Goal: Task Accomplishment & Management: Complete application form

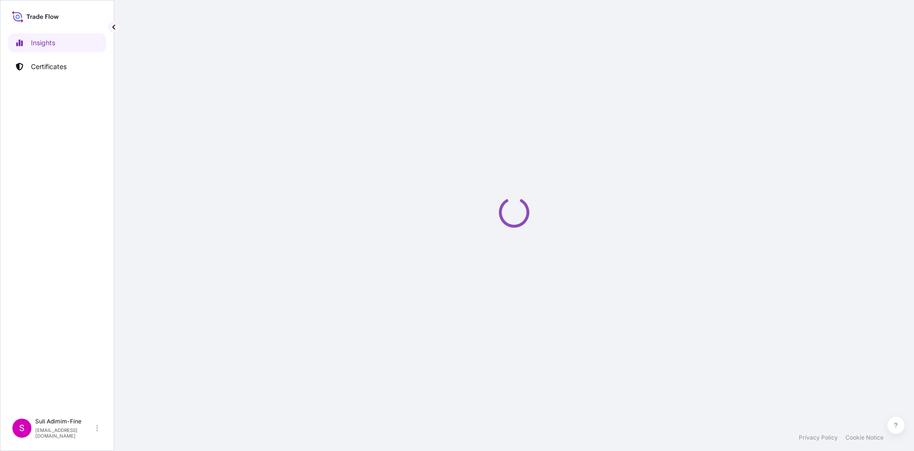
select select "2025"
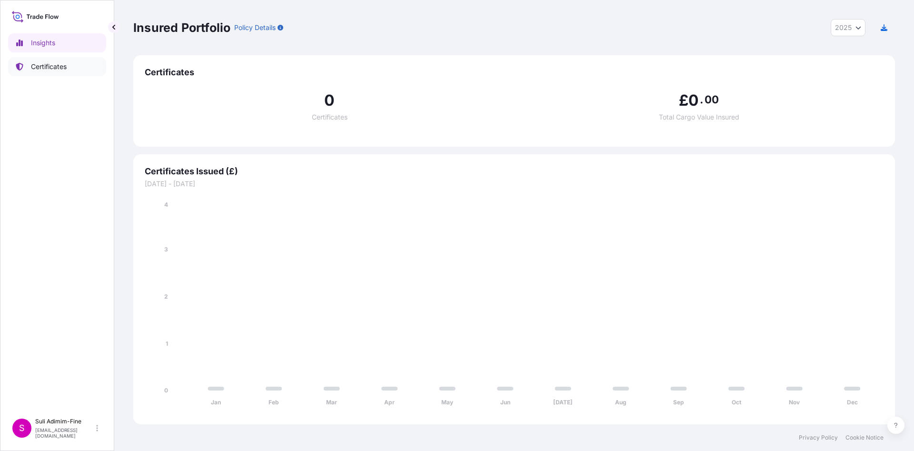
click at [48, 66] on p "Certificates" at bounding box center [49, 67] width 36 height 10
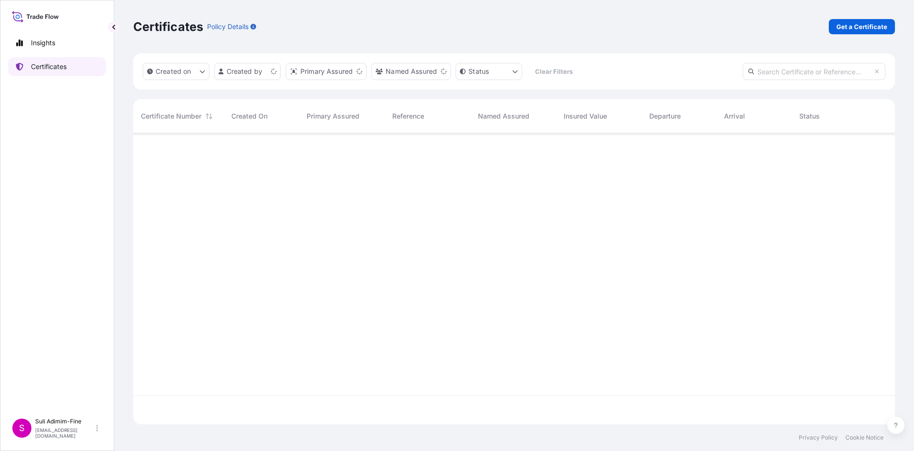
scroll to position [285, 750]
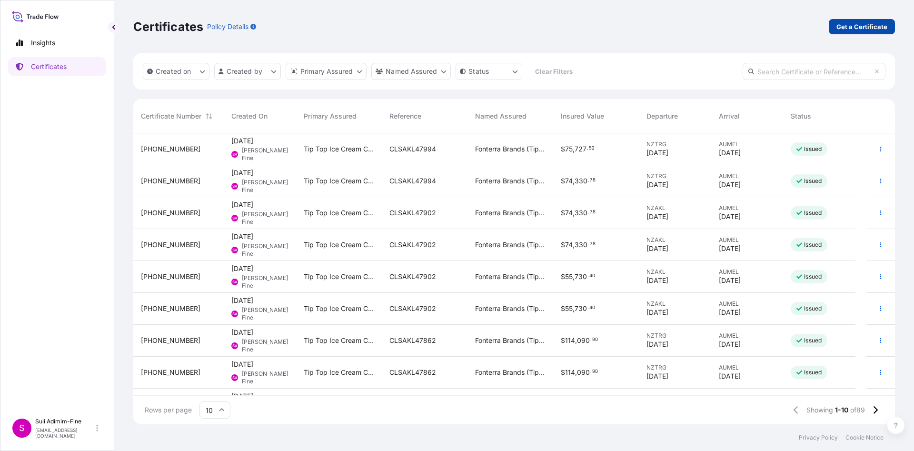
click at [874, 24] on p "Get a Certificate" at bounding box center [861, 27] width 51 height 10
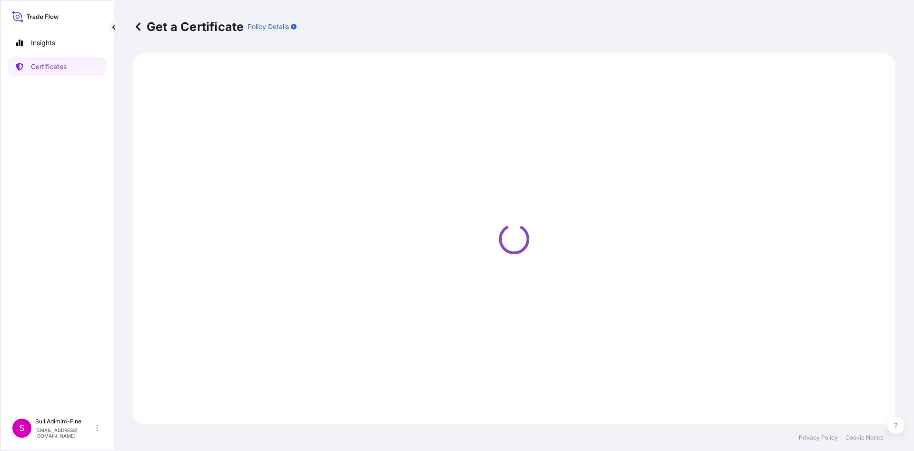
select select "Road / [GEOGRAPHIC_DATA]"
select select "Ocean Vessel"
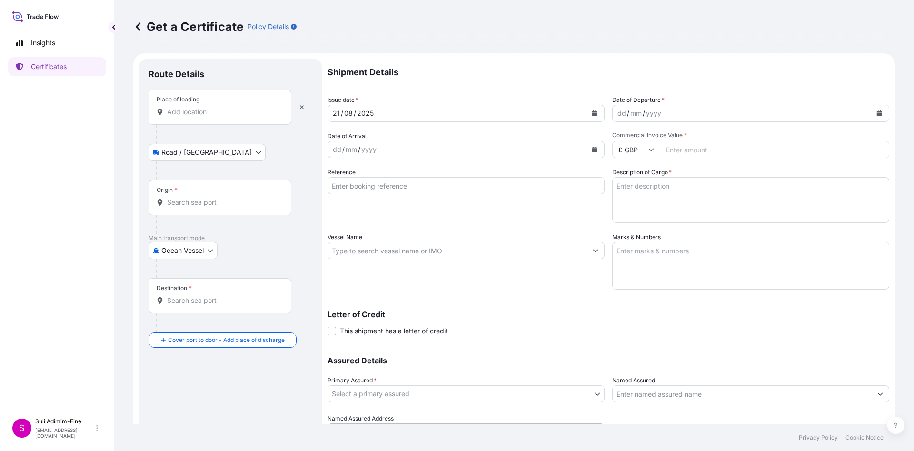
click at [226, 105] on div "Place of loading" at bounding box center [219, 106] width 143 height 35
click at [226, 107] on input "Place of loading" at bounding box center [223, 112] width 112 height 10
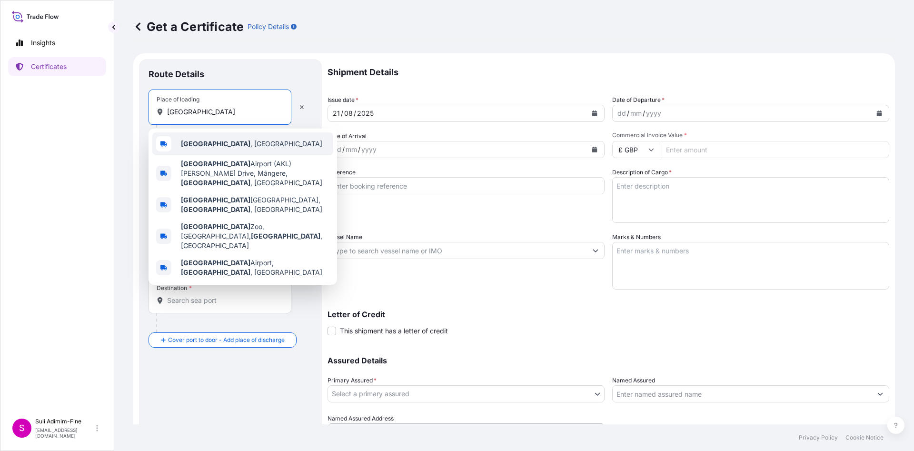
click at [222, 142] on span "[GEOGRAPHIC_DATA] , [GEOGRAPHIC_DATA]" at bounding box center [251, 144] width 141 height 10
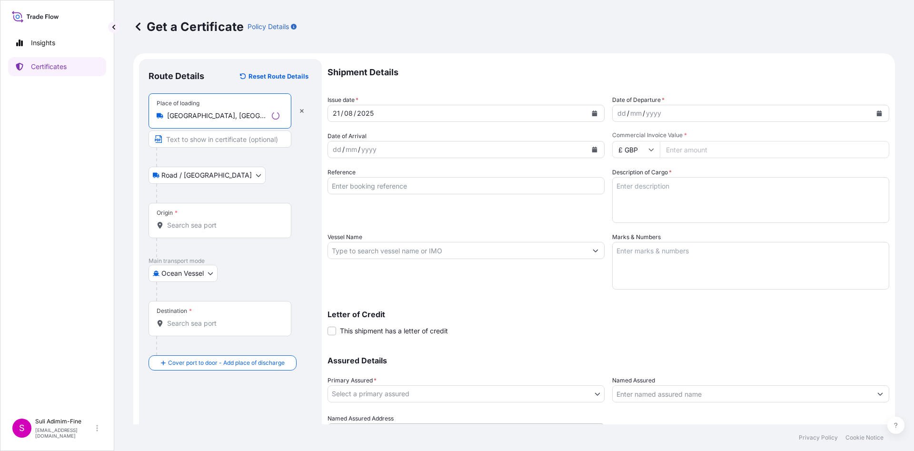
type input "[GEOGRAPHIC_DATA], [GEOGRAPHIC_DATA]"
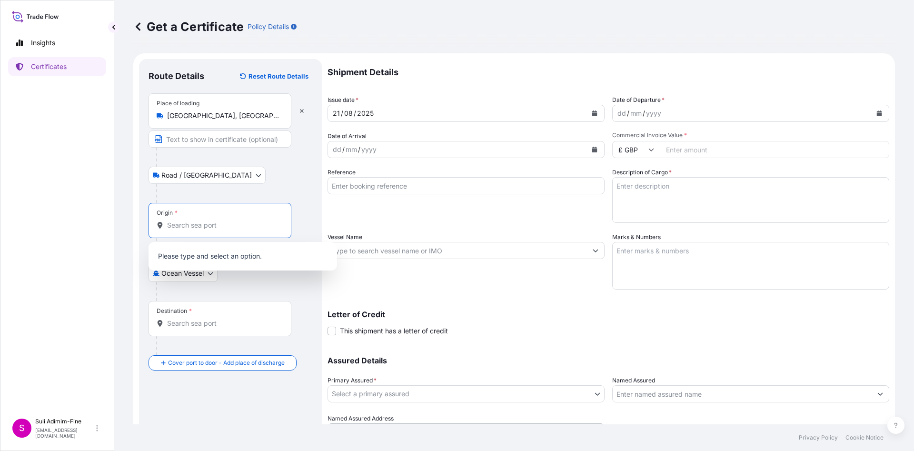
click at [185, 223] on input "Origin *" at bounding box center [223, 225] width 112 height 10
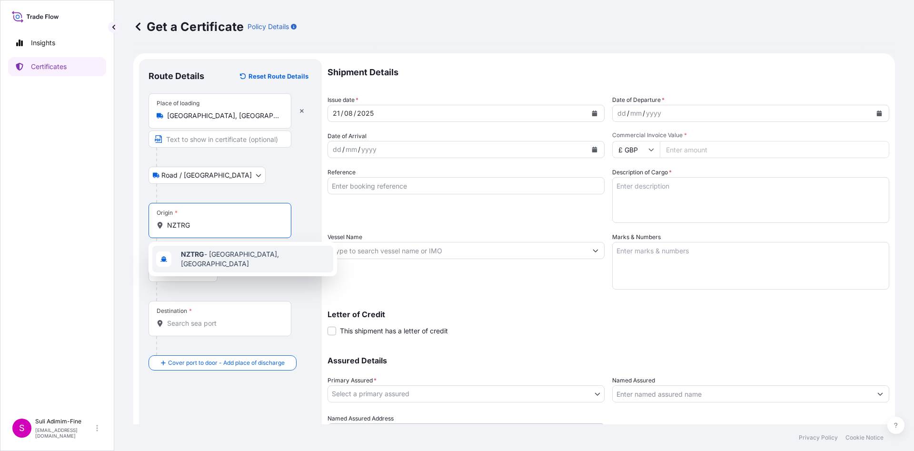
click at [208, 261] on span "NZTRG - [GEOGRAPHIC_DATA], [GEOGRAPHIC_DATA]" at bounding box center [255, 258] width 148 height 19
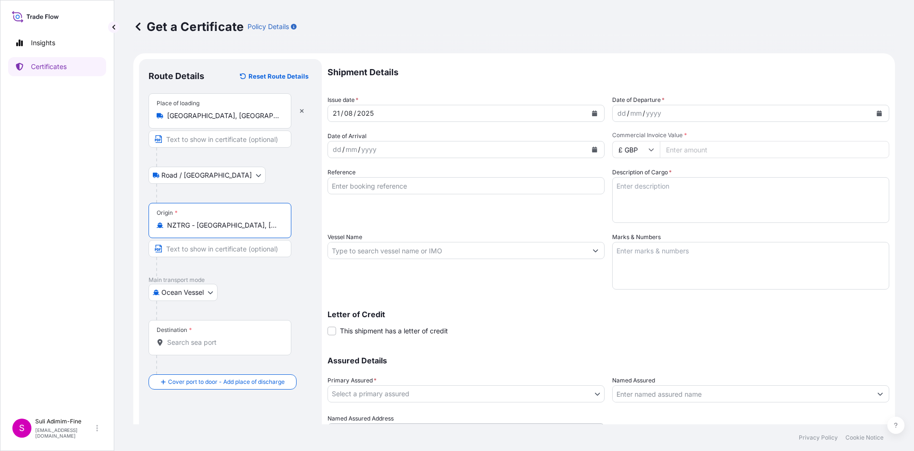
type input "NZTRG - [GEOGRAPHIC_DATA], [GEOGRAPHIC_DATA]"
click at [195, 347] on div "Destination *" at bounding box center [219, 337] width 143 height 35
click at [195, 347] on input "Destination *" at bounding box center [223, 342] width 112 height 10
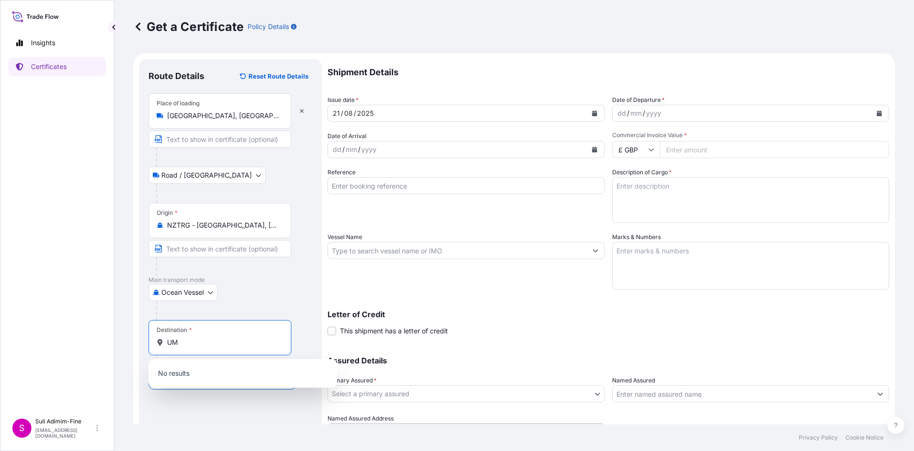
type input "U"
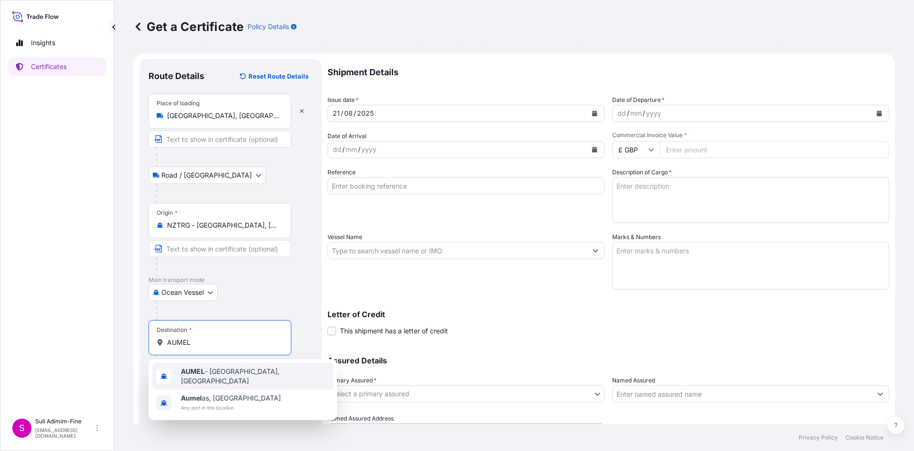
click at [223, 370] on span "AUMEL - [GEOGRAPHIC_DATA], [GEOGRAPHIC_DATA]" at bounding box center [255, 375] width 148 height 19
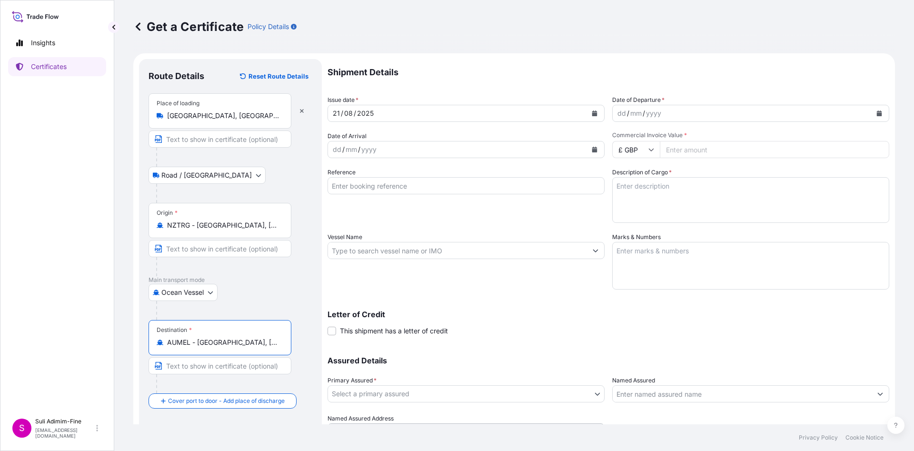
type input "AUMEL - [GEOGRAPHIC_DATA], [GEOGRAPHIC_DATA]"
click at [591, 112] on icon "Calendar" at bounding box center [594, 113] width 6 height 6
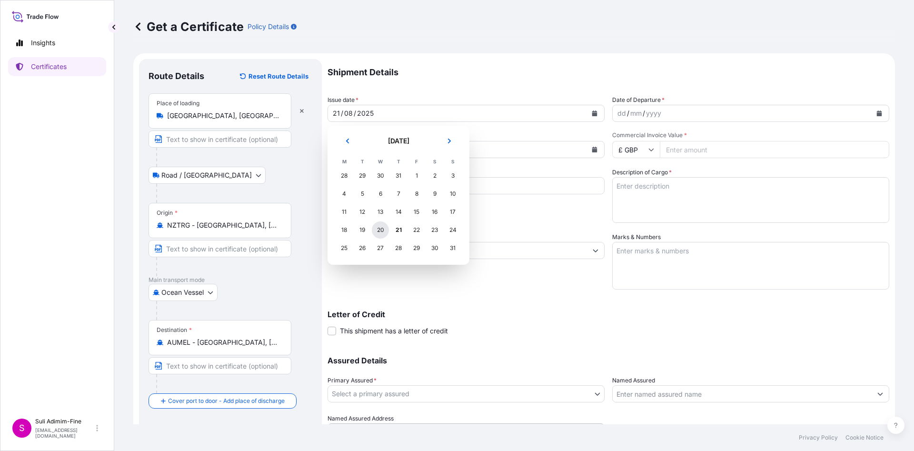
click at [379, 231] on div "20" at bounding box center [380, 229] width 17 height 17
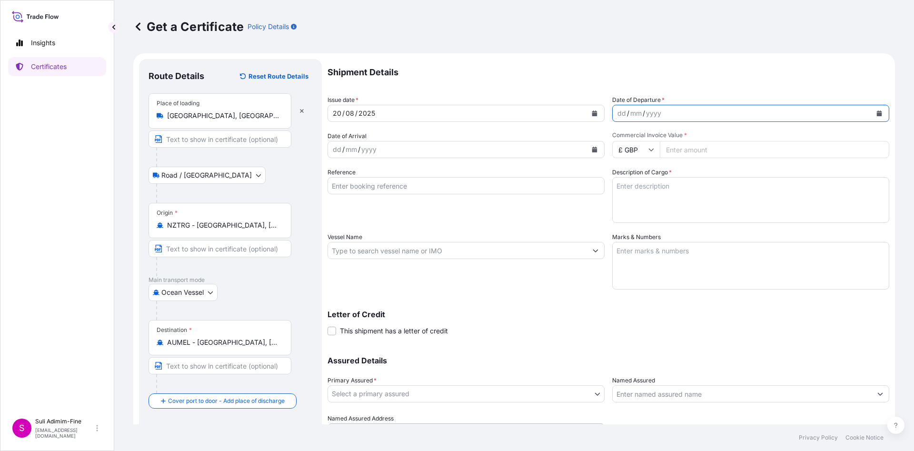
click at [877, 113] on icon "Calendar" at bounding box center [879, 113] width 5 height 6
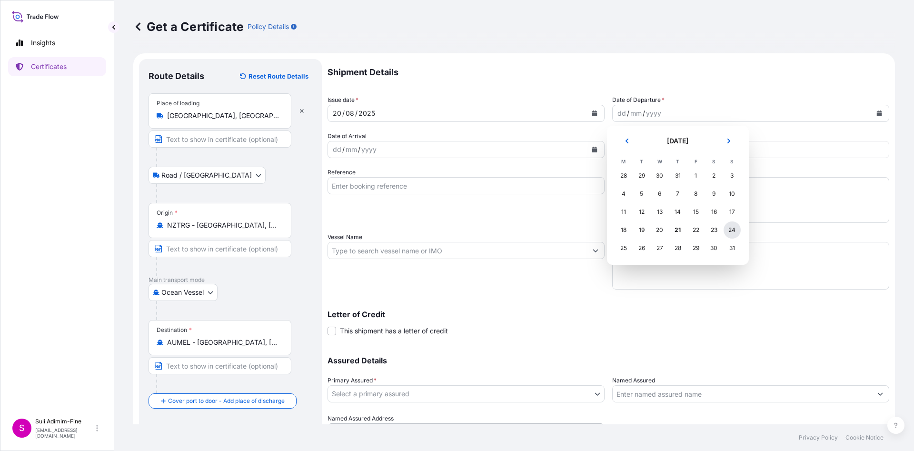
click at [736, 231] on div "24" at bounding box center [731, 229] width 17 height 17
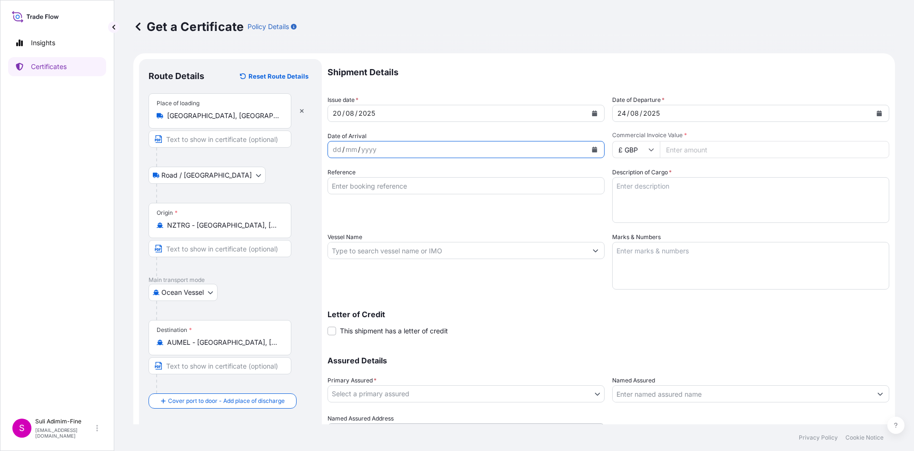
click at [594, 152] on button "Calendar" at bounding box center [594, 149] width 15 height 15
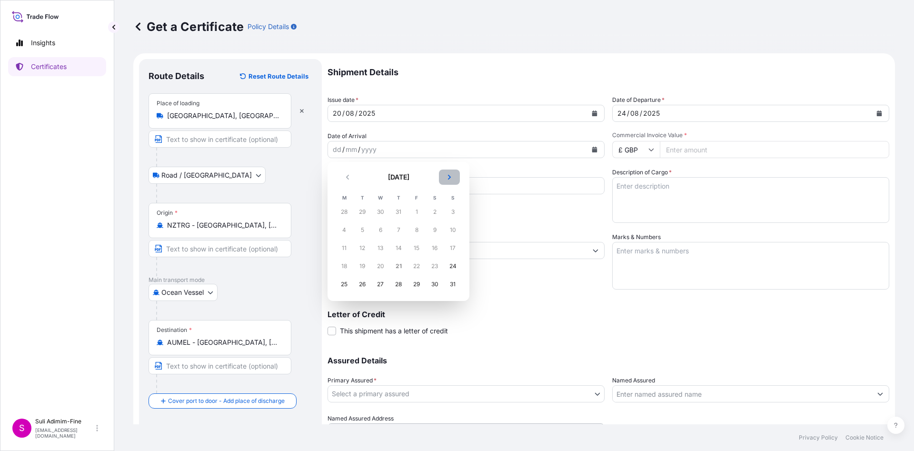
click at [453, 174] on button "Next" at bounding box center [449, 176] width 21 height 15
click at [375, 208] on div "3" at bounding box center [380, 211] width 17 height 17
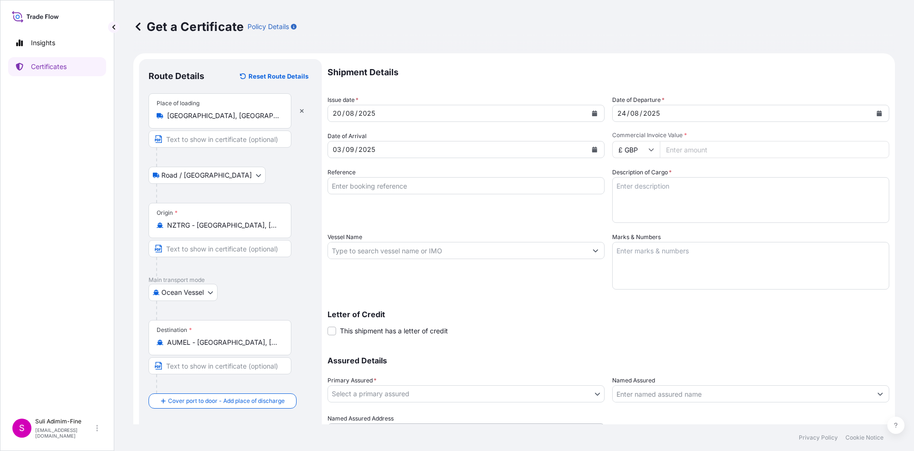
click at [648, 152] on icon at bounding box center [651, 150] width 6 height 6
click at [627, 111] on div "$ NZD" at bounding box center [631, 102] width 40 height 18
type input "$ NZD"
click at [690, 143] on input "Commercial Invoice Value *" at bounding box center [774, 149] width 229 height 17
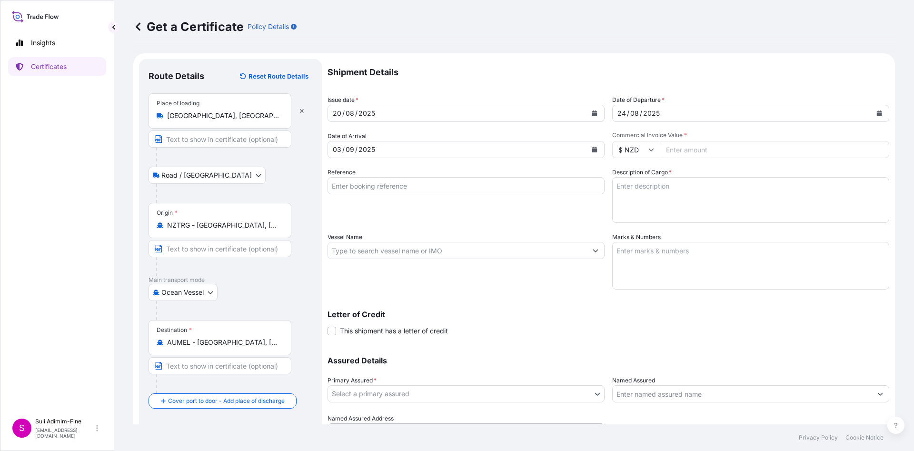
paste input "102696.00"
type input "102696.00"
click at [361, 253] on input "Vessel Name" at bounding box center [457, 250] width 259 height 17
paste input "CMA CGM [GEOGRAPHIC_DATA]"
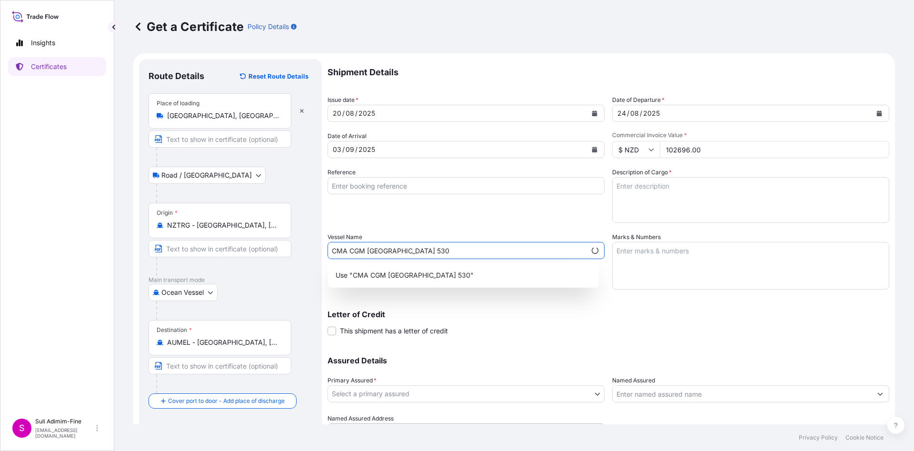
type input "CMA CGM [GEOGRAPHIC_DATA] 530"
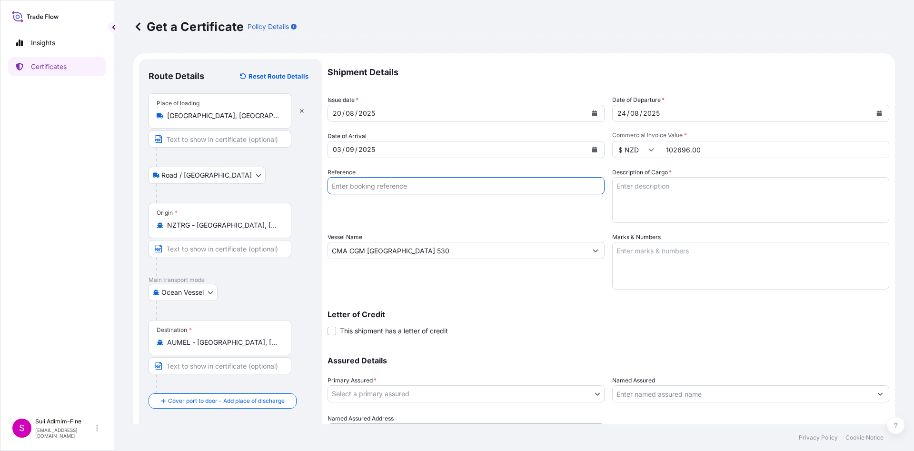
click at [450, 190] on input "Reference" at bounding box center [465, 185] width 277 height 17
paste input "CLSAKL47949"
type input "CLSAKL47949"
click at [668, 195] on textarea "Description of Cargo *" at bounding box center [750, 200] width 277 height 46
paste textarea "Assorted cartons of Ice cream"
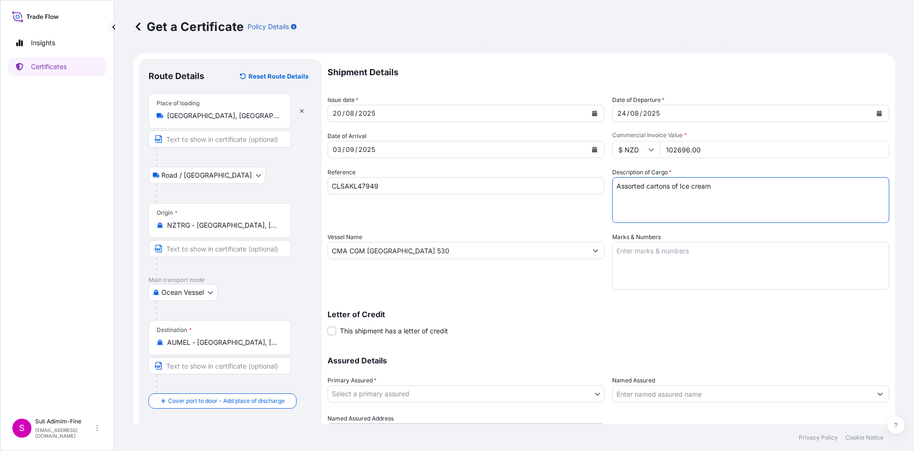
type textarea "Assorted cartons of Ice cream"
click at [661, 257] on textarea "Marks & Numbers" at bounding box center [750, 266] width 277 height 48
paste textarea "Shipment: 1001752 3264 CS OF PRODUCT -25 DEGREES 1x40FT REEFER"
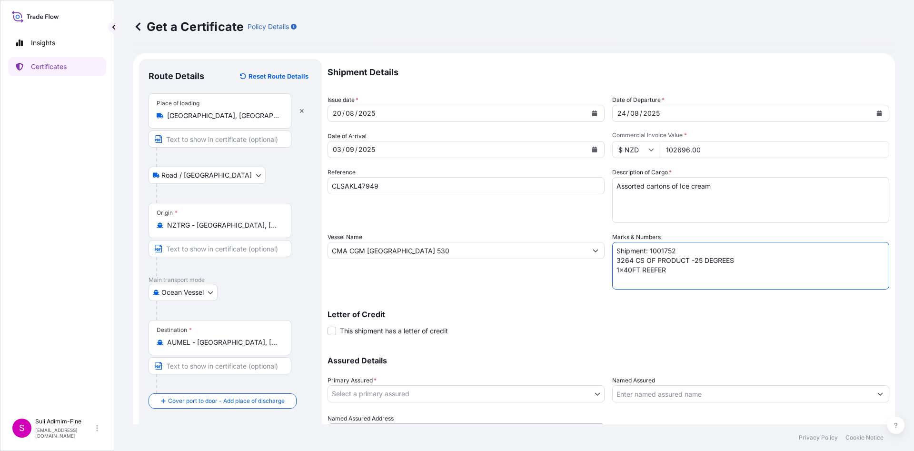
click at [673, 252] on textarea "Shipment: 1001752 3264 CS OF PRODUCT -25 DEGREES 1x40FT REEFER" at bounding box center [750, 266] width 277 height 48
click at [614, 259] on textarea "Shipment: 1001754 3264 CS OF PRODUCT -25 DEGREES 1x40FT REEFER" at bounding box center [750, 266] width 277 height 48
type textarea "Shipment: 1001754 3300 CS OF PRODUCT -25 DEGREES 1x40FT REEFER"
click at [503, 396] on body "Insights Certificates S Suli Adimim-Fine [EMAIL_ADDRESS][DOMAIN_NAME] Get a Cer…" at bounding box center [457, 225] width 914 height 451
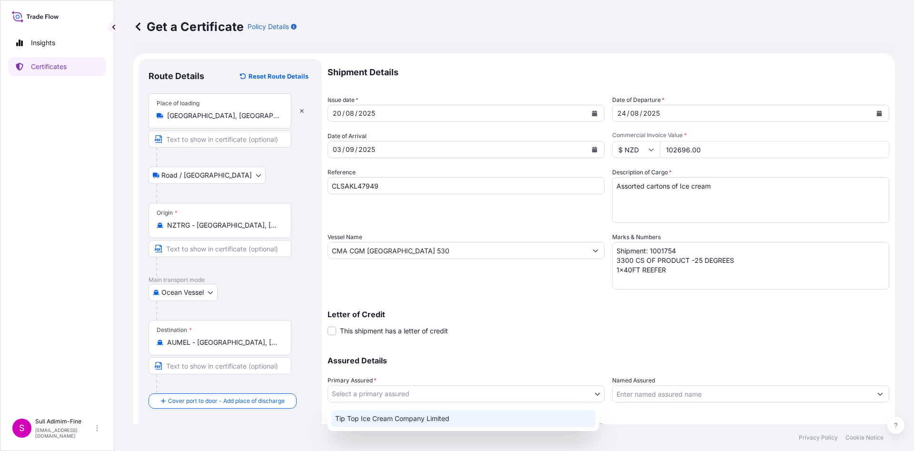
click at [494, 423] on div "Tip Top Ice Cream Company Limited" at bounding box center [463, 418] width 264 height 17
select select "31891"
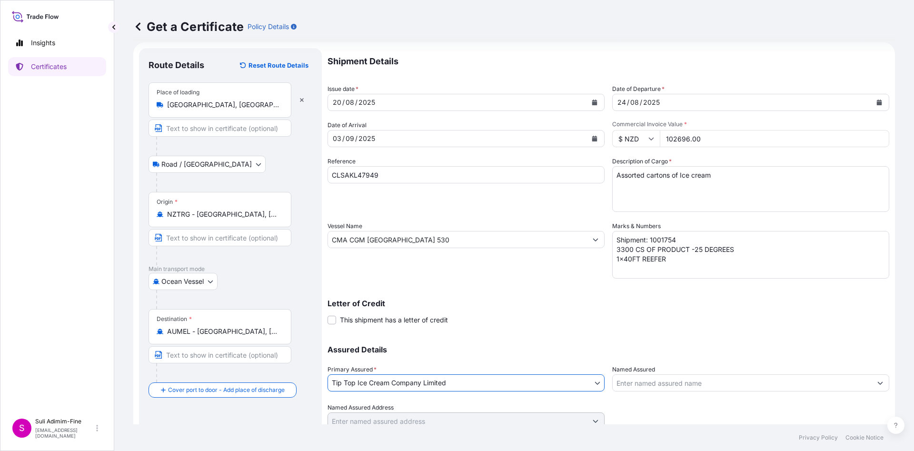
scroll to position [49, 0]
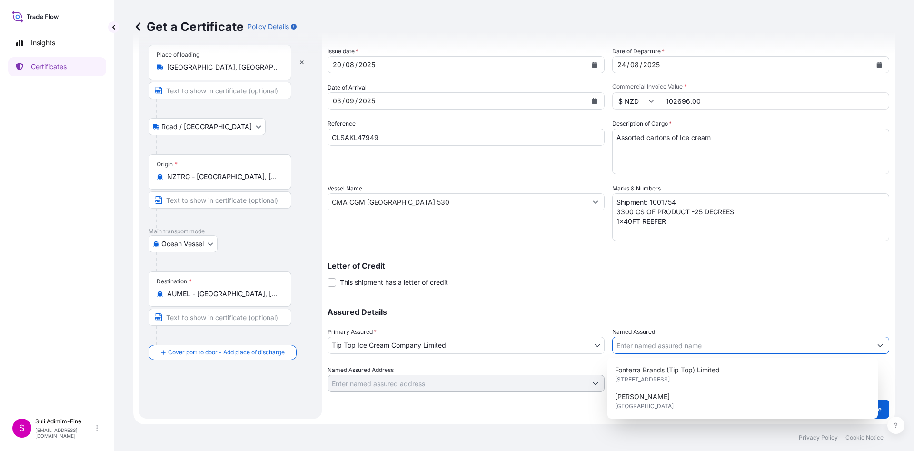
click at [750, 346] on input "Named Assured" at bounding box center [741, 344] width 259 height 17
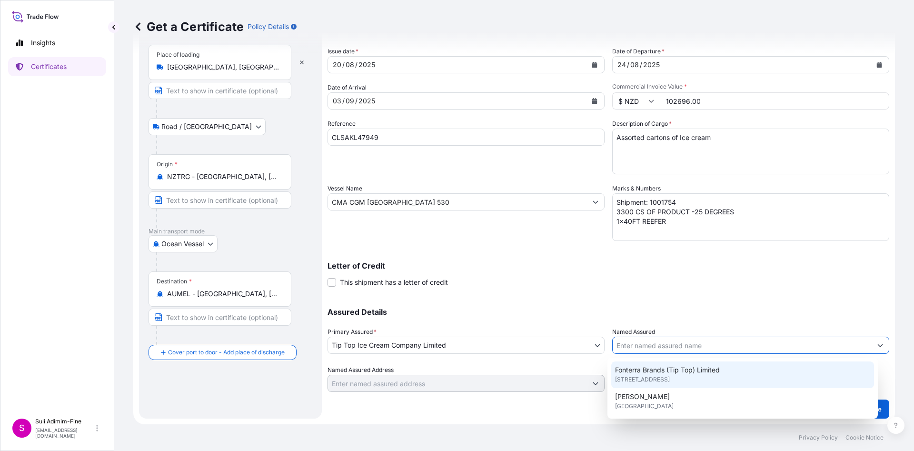
click at [640, 374] on span "[STREET_ADDRESS]" at bounding box center [642, 379] width 55 height 10
type input "Fonterra Brands (Tip Top) Limited"
type input "[STREET_ADDRESS]"
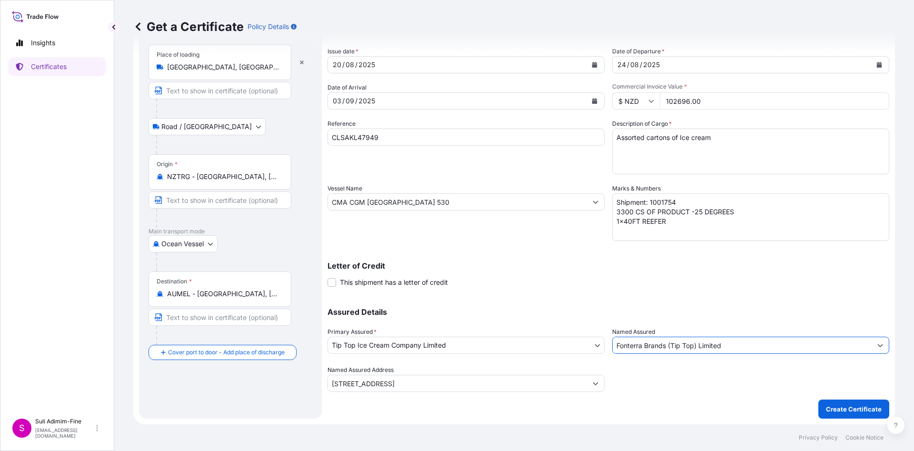
click at [844, 367] on div at bounding box center [750, 378] width 277 height 27
click at [845, 408] on p "Create Certificate" at bounding box center [854, 409] width 56 height 10
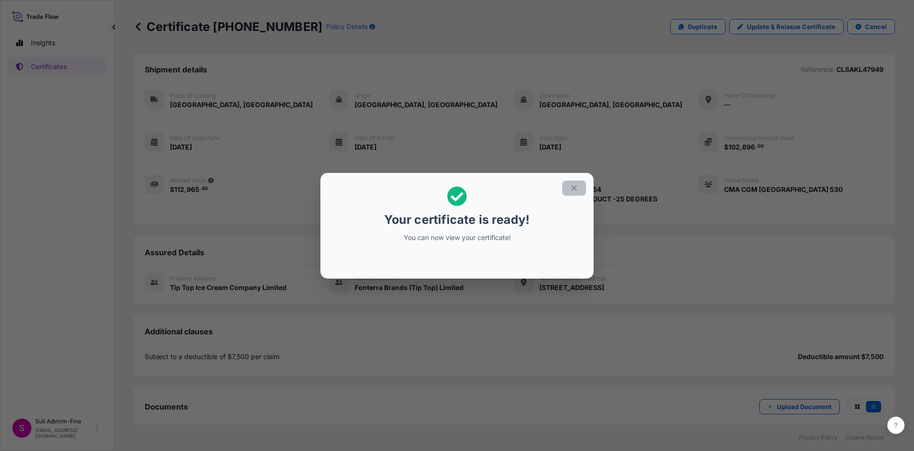
click at [569, 186] on button "button" at bounding box center [574, 187] width 24 height 15
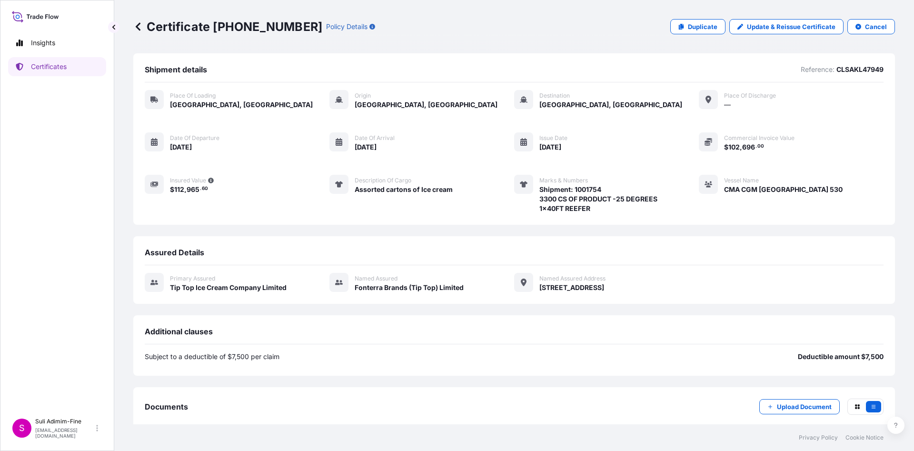
scroll to position [52, 0]
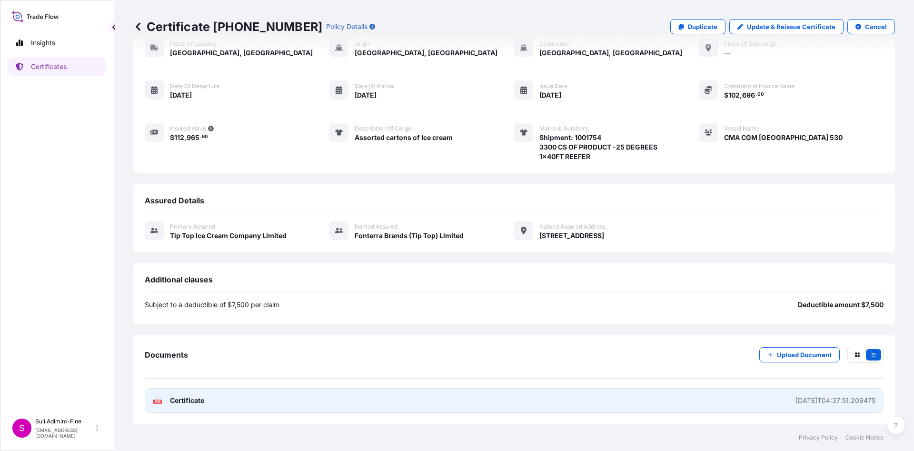
click at [171, 402] on span "Certificate" at bounding box center [187, 400] width 34 height 10
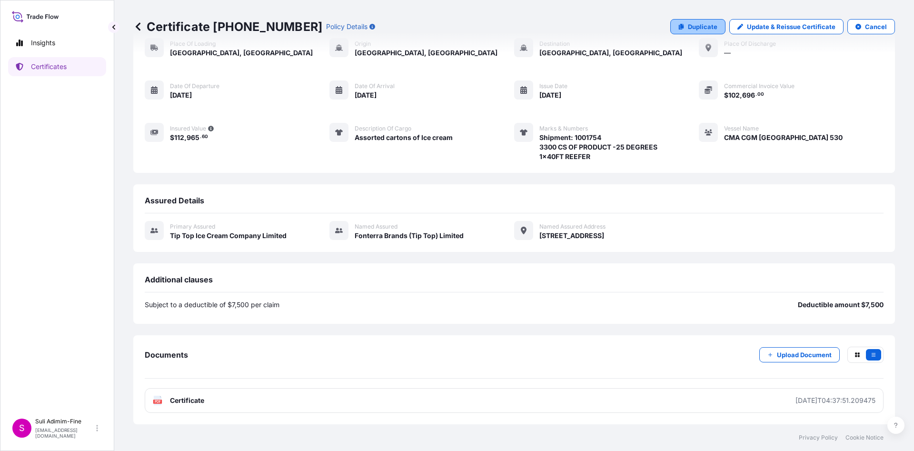
click at [689, 30] on p "Duplicate" at bounding box center [703, 27] width 30 height 10
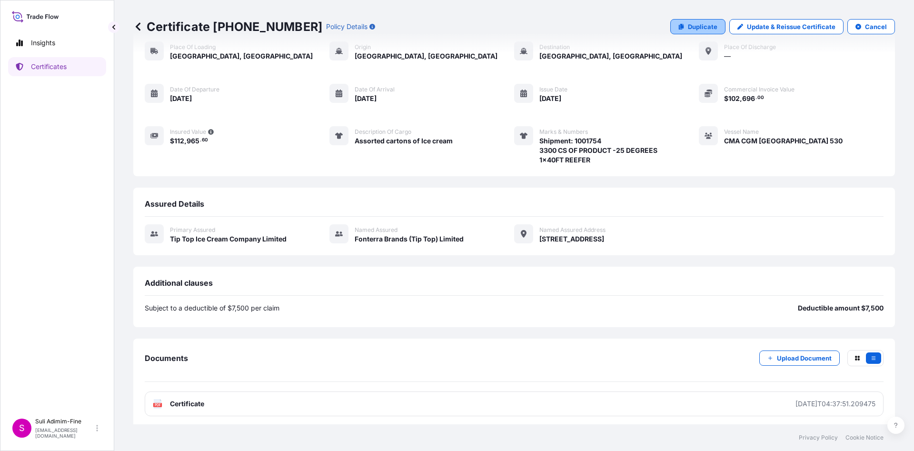
select select "Road / [GEOGRAPHIC_DATA]"
select select "Ocean Vessel"
select select "31891"
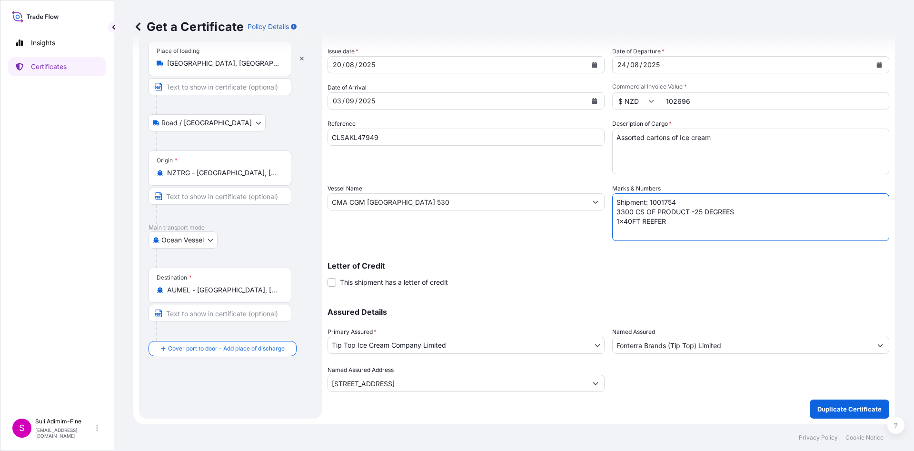
click at [698, 201] on textarea "Shipment: 1001754 3300 CS OF PRODUCT -25 DEGREES 1x40FT REEFER" at bounding box center [750, 217] width 277 height 48
click at [627, 213] on textarea "Shipment: 1001754 3300 CS OF PRODUCT -25 DEGREES 1x40FT REEFER" at bounding box center [750, 217] width 277 height 48
type textarea "Shipment: 1001755 4972 CS OF PRODUCT -25 DEGREES 1x40FT REEFER"
click at [667, 100] on input "102696" at bounding box center [774, 100] width 229 height 17
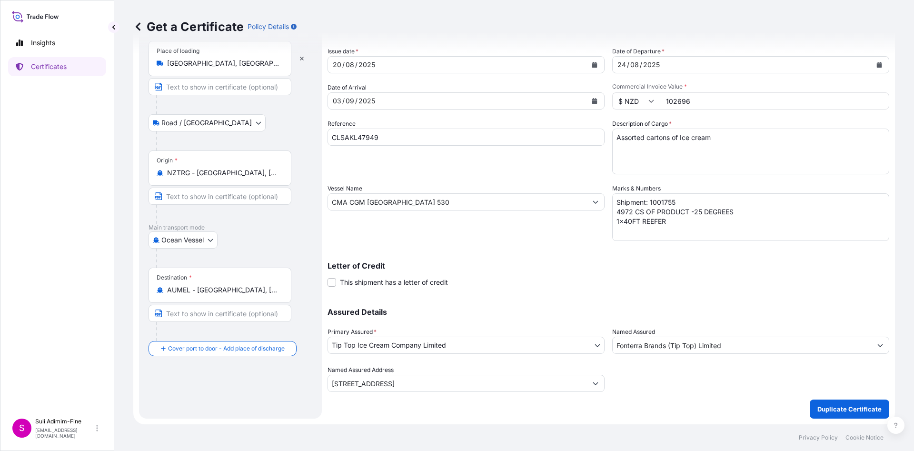
paste input "69856.60"
type input "69856.60"
click at [817, 406] on p "Duplicate Certificate" at bounding box center [849, 409] width 64 height 10
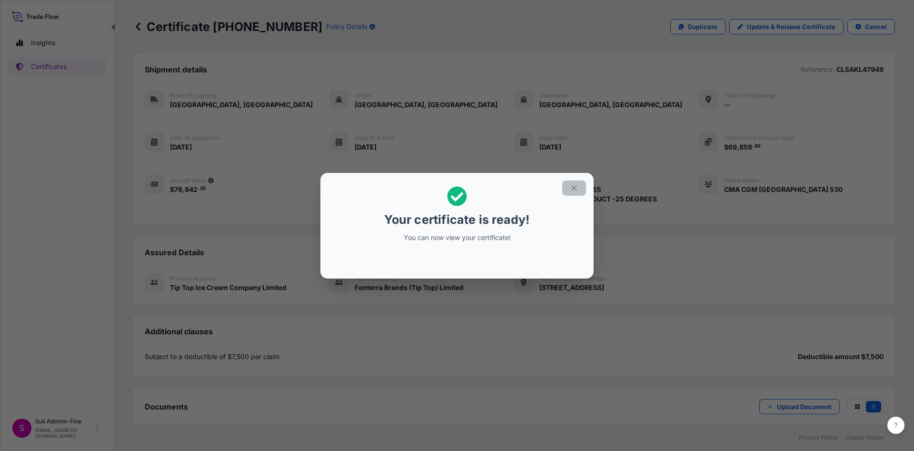
click at [573, 184] on icon "button" at bounding box center [574, 188] width 9 height 9
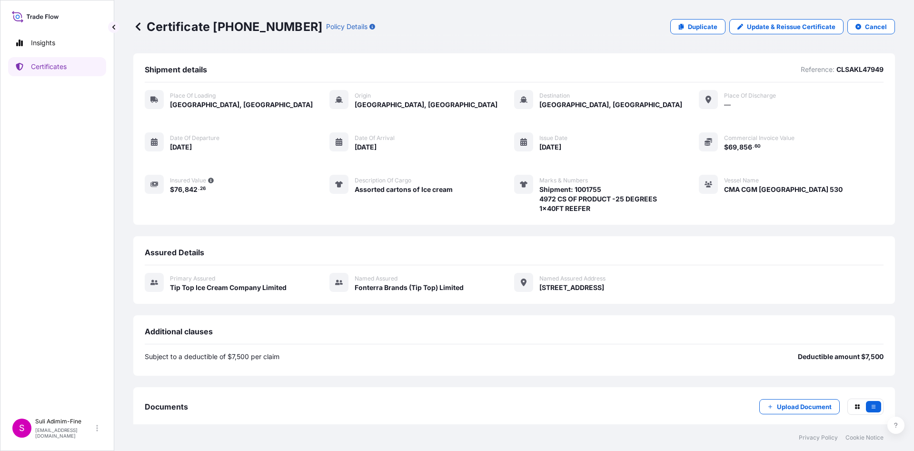
scroll to position [52, 0]
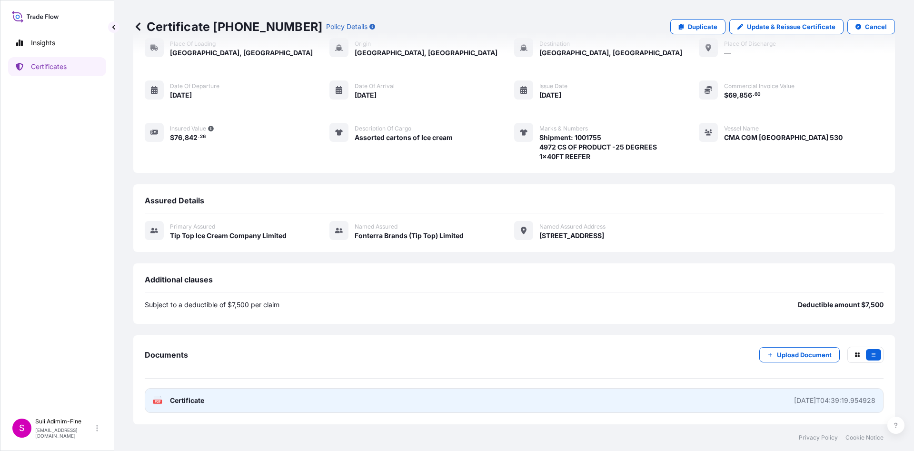
click at [189, 397] on span "Certificate" at bounding box center [187, 400] width 34 height 10
